Goal: Task Accomplishment & Management: Manage account settings

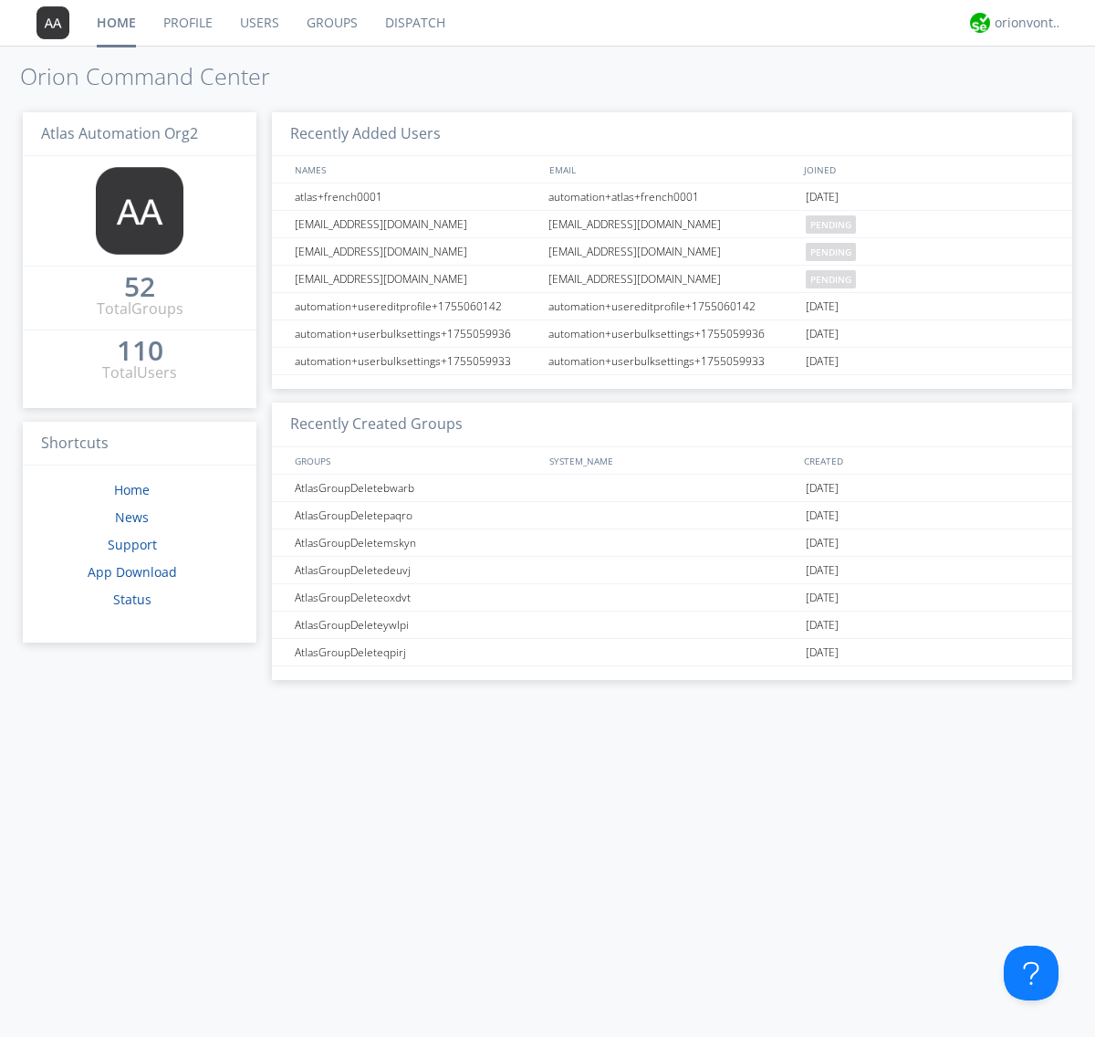
click at [258, 23] on link "Users" at bounding box center [259, 23] width 67 height 46
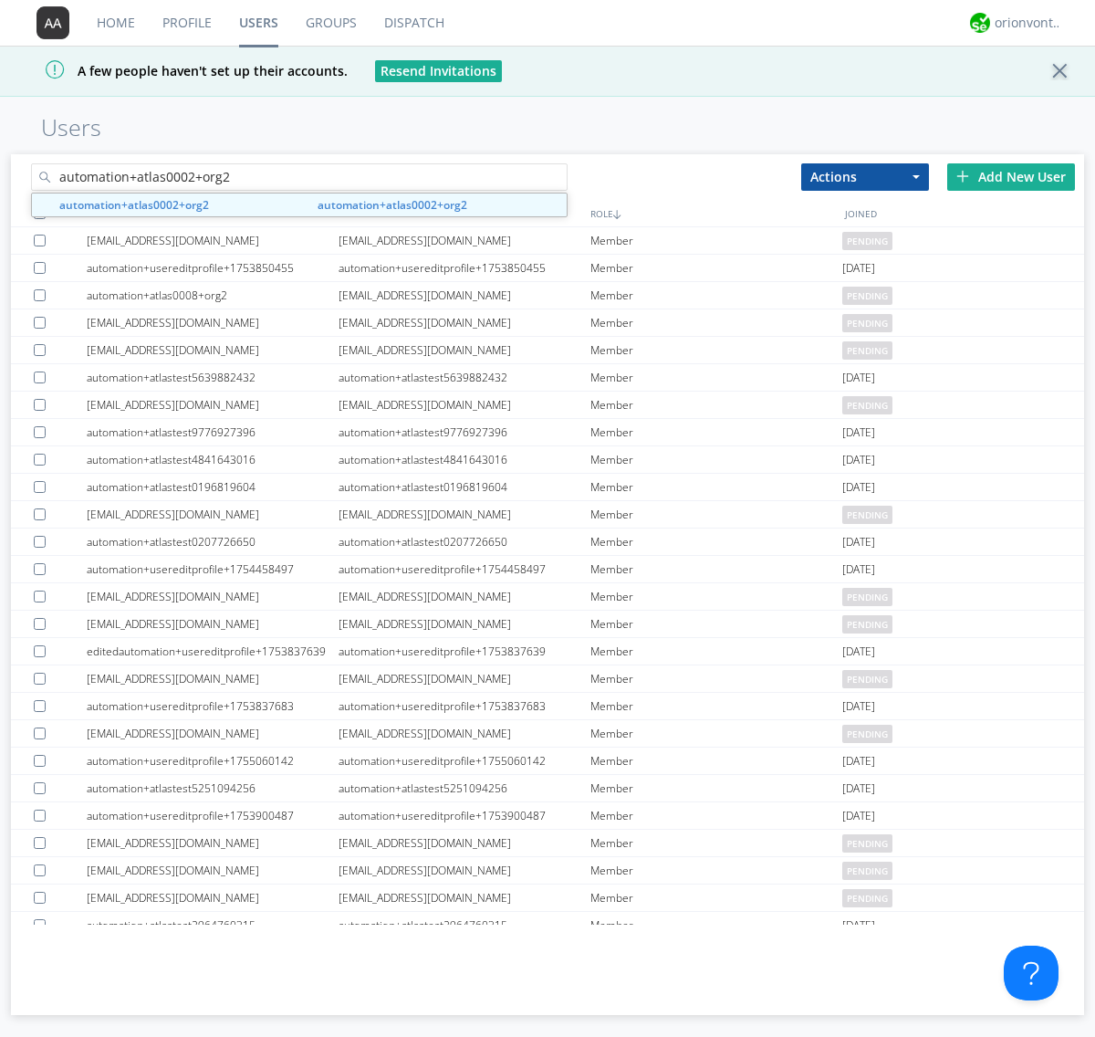
type input "automation+atlas0002+org2"
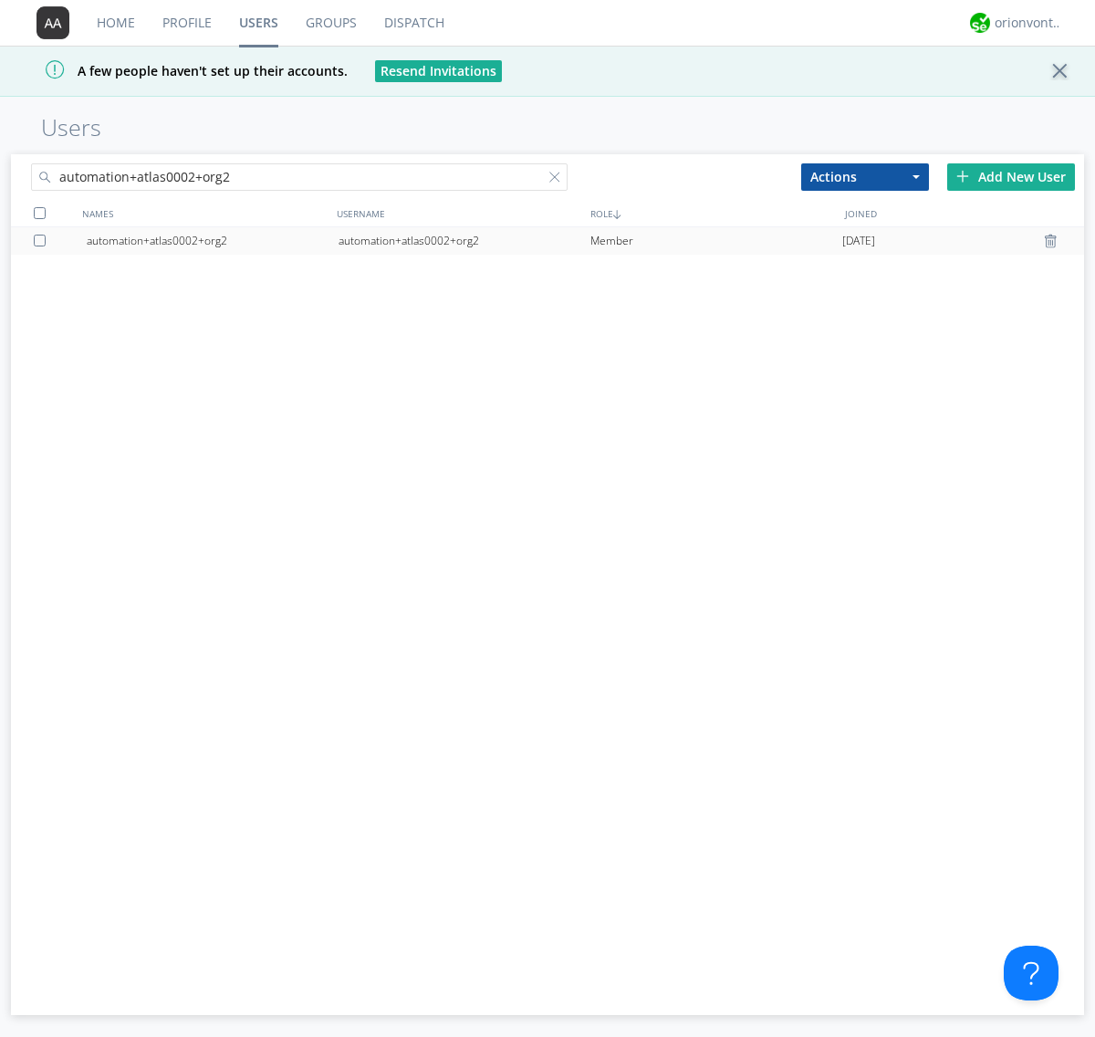
click at [464, 240] on div "automation+atlas0002+org2" at bounding box center [465, 240] width 252 height 27
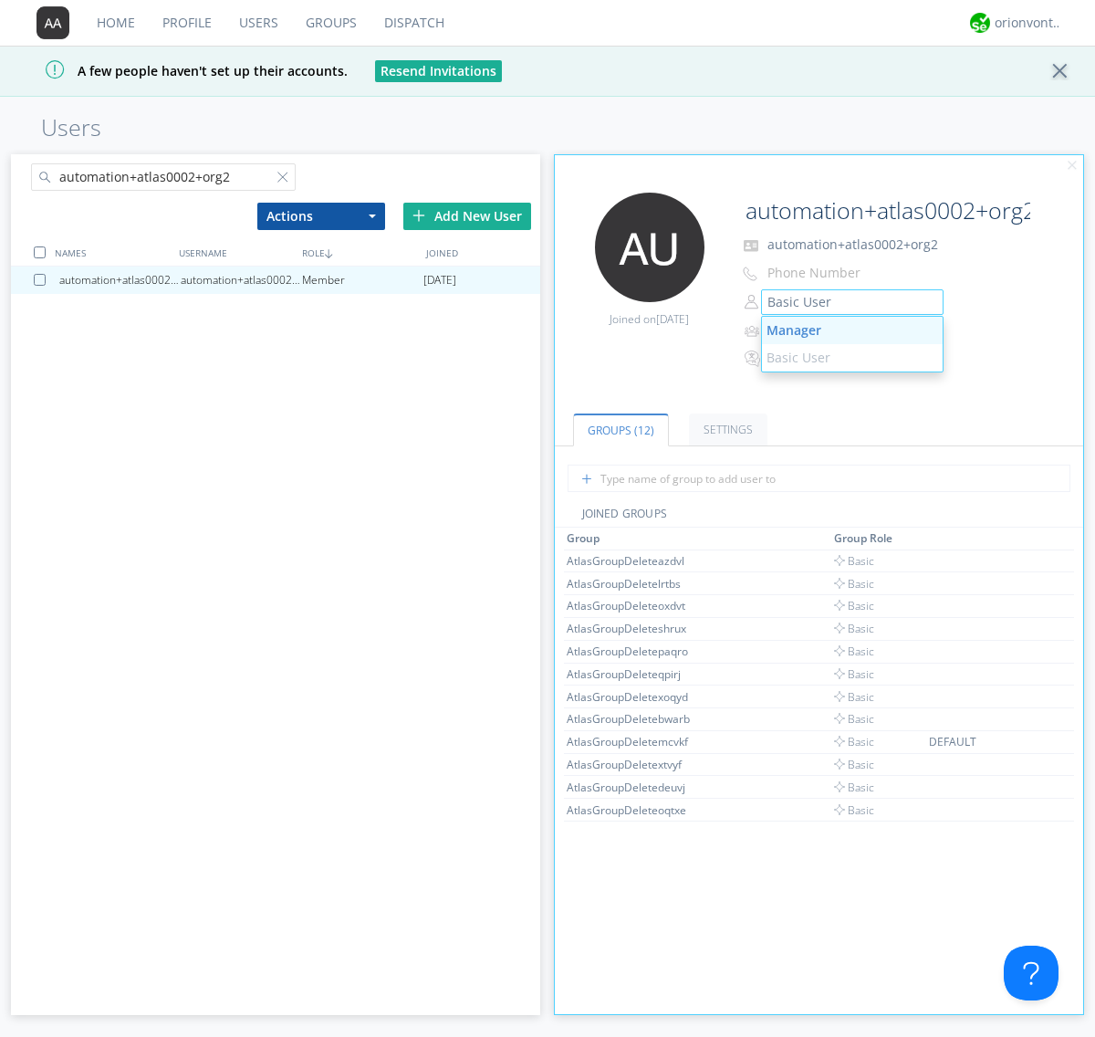
click at [838, 330] on link "Manager" at bounding box center [852, 330] width 181 height 27
click at [852, 302] on button "Manager" at bounding box center [852, 302] width 183 height 26
click at [0, 0] on link "Basic User" at bounding box center [0, 0] width 0 height 0
click at [1024, 23] on div "orionvontas+atlas+automation+org2" at bounding box center [1029, 23] width 68 height 18
